Goal: Information Seeking & Learning: Learn about a topic

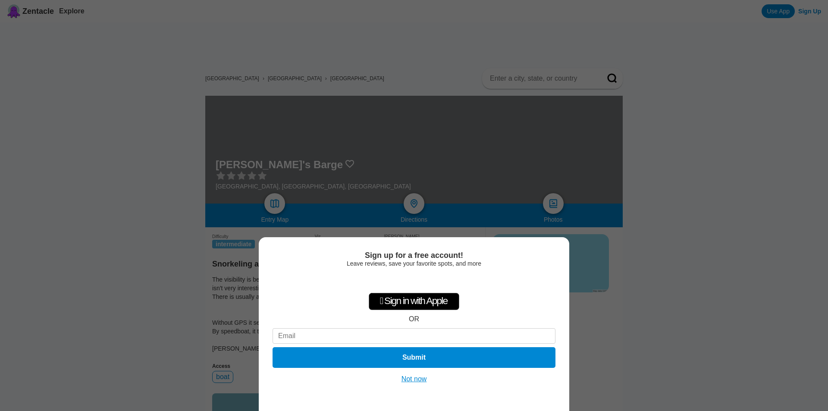
click at [413, 380] on button "Not now" at bounding box center [414, 379] width 31 height 9
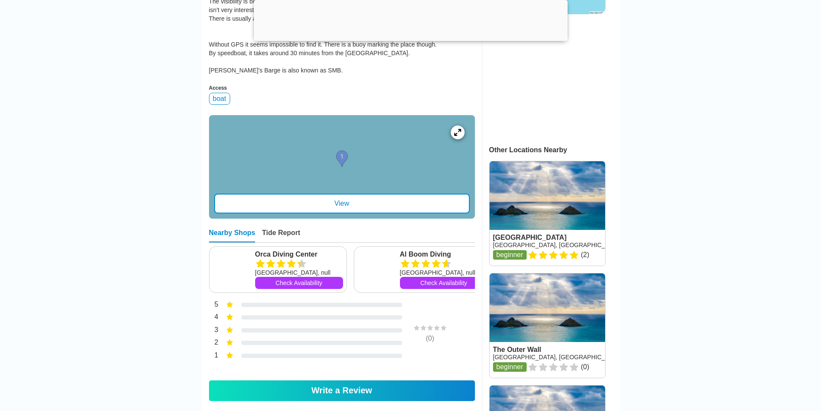
scroll to position [345, 0]
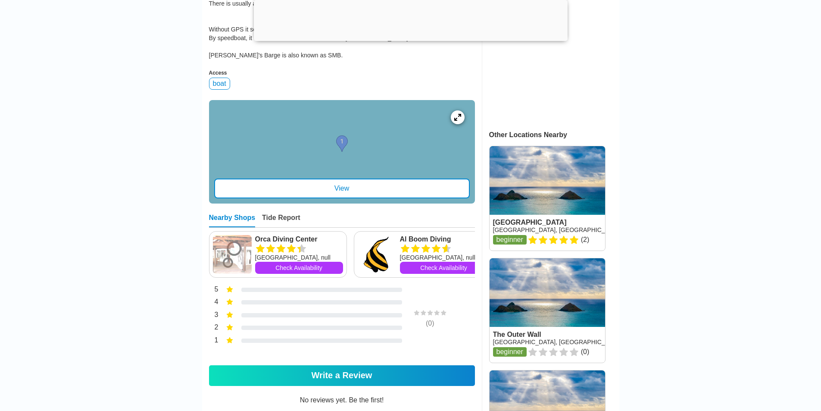
click at [342, 197] on div "View" at bounding box center [342, 188] width 256 height 20
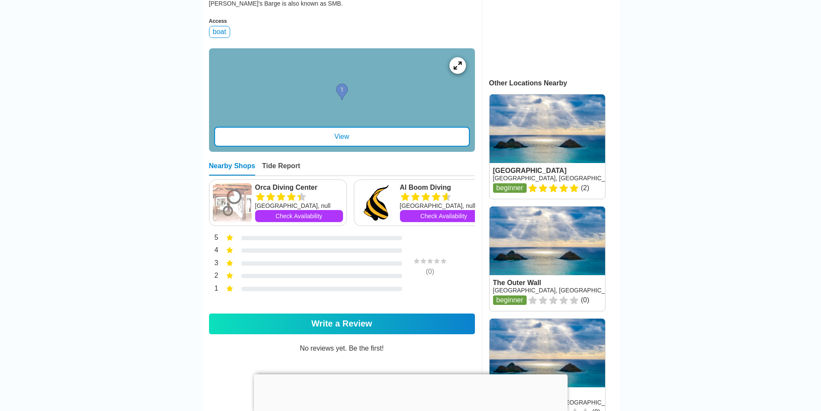
click at [458, 69] on icon at bounding box center [457, 65] width 8 height 8
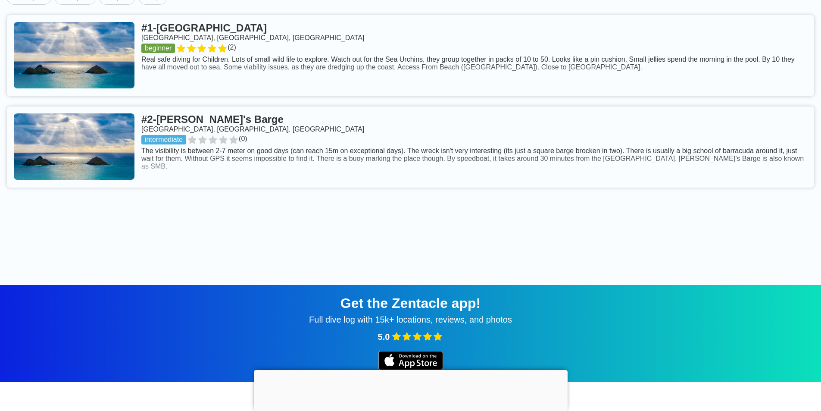
scroll to position [388, 0]
